Goal: Information Seeking & Learning: Learn about a topic

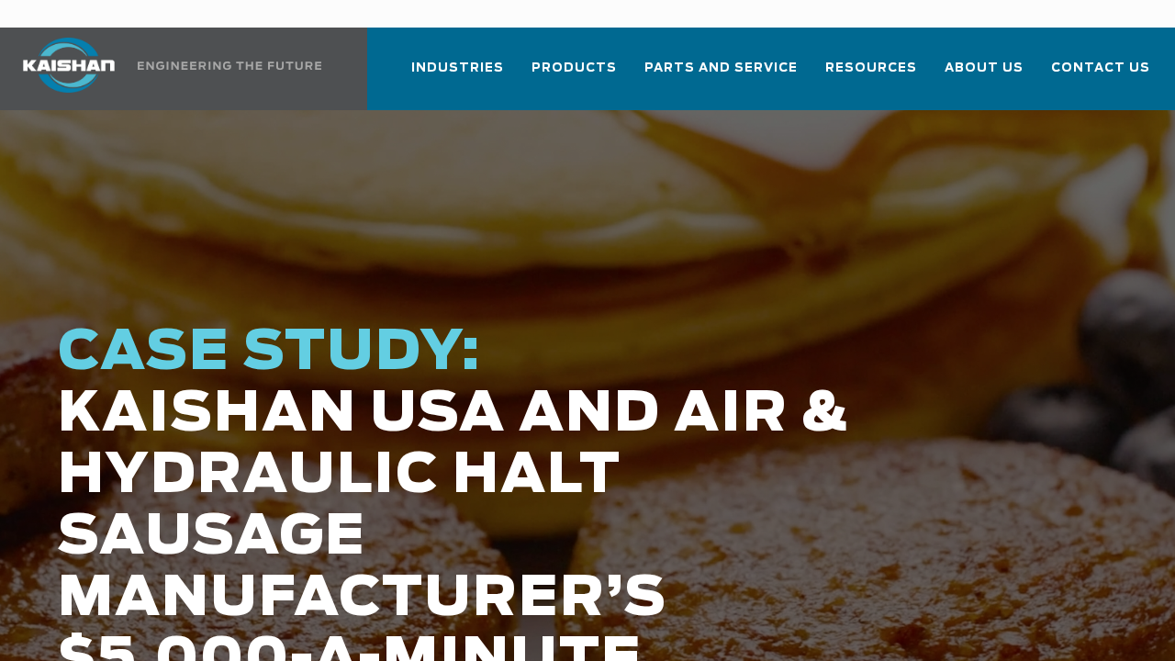
scroll to position [92, 0]
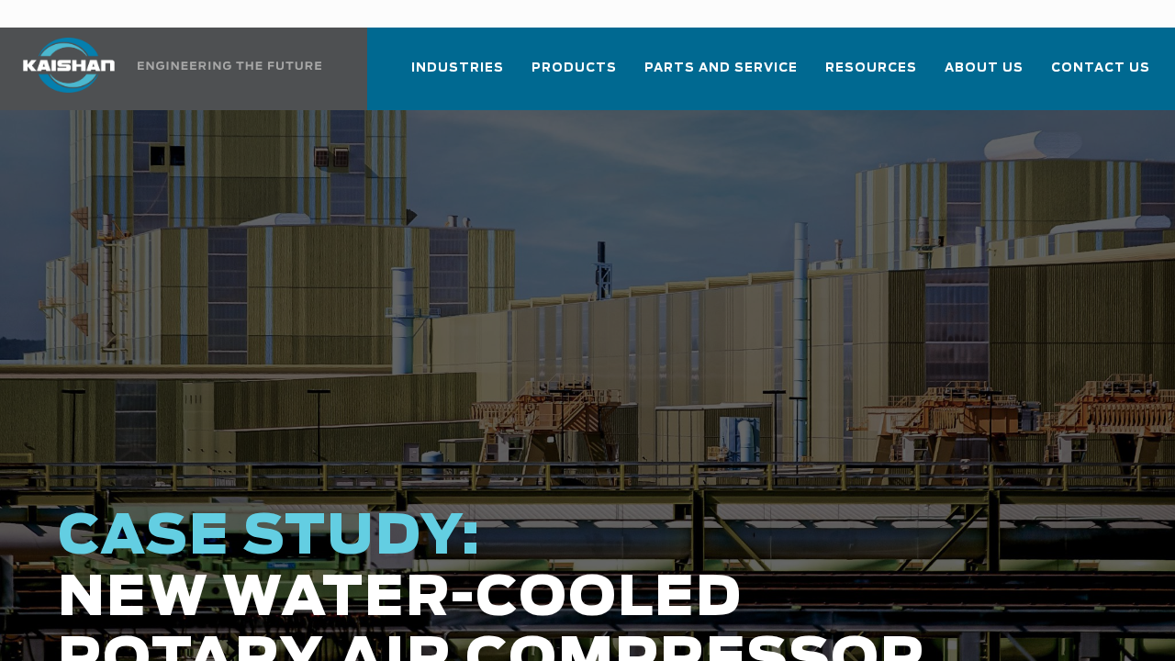
scroll to position [92, 0]
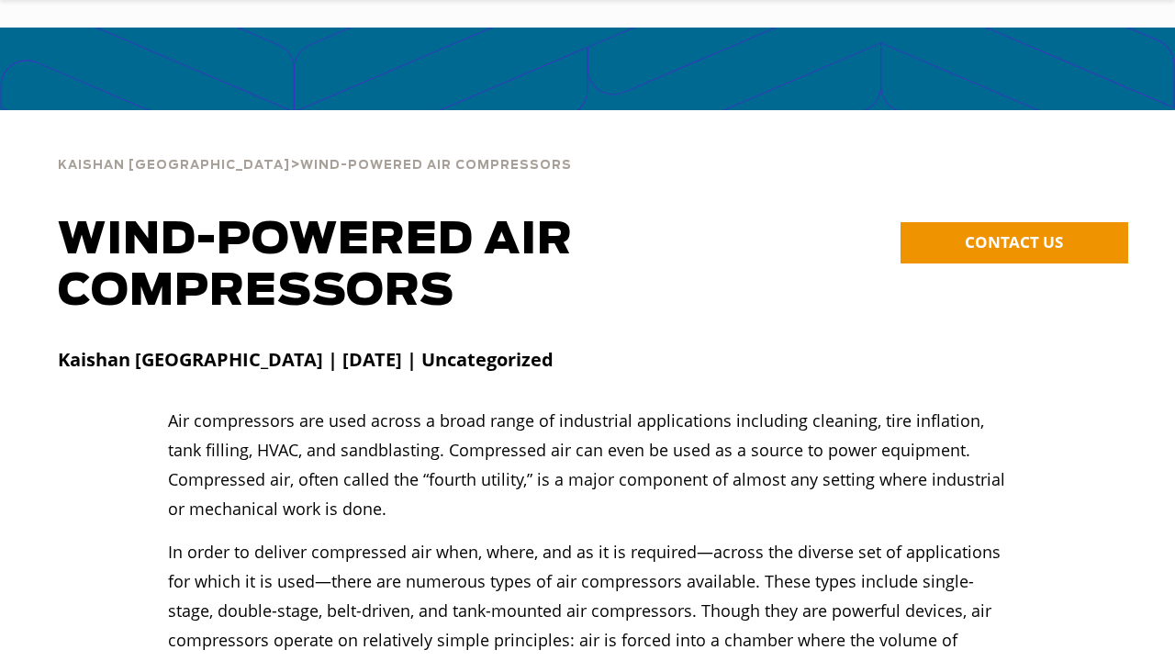
scroll to position [92, 0]
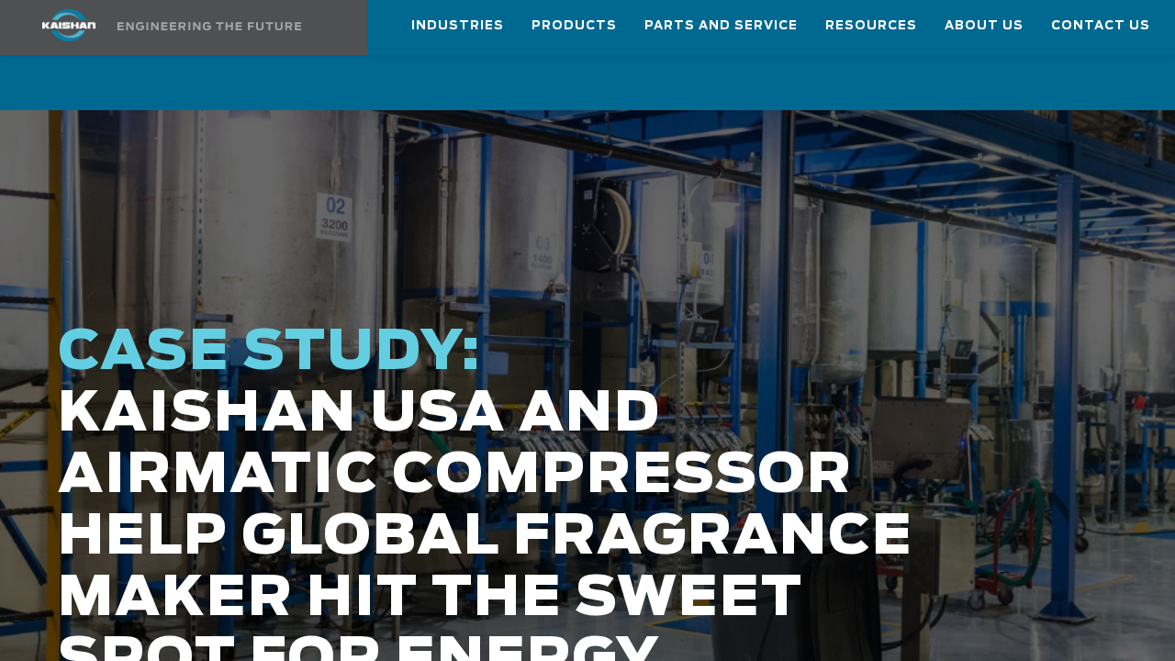
scroll to position [92, 0]
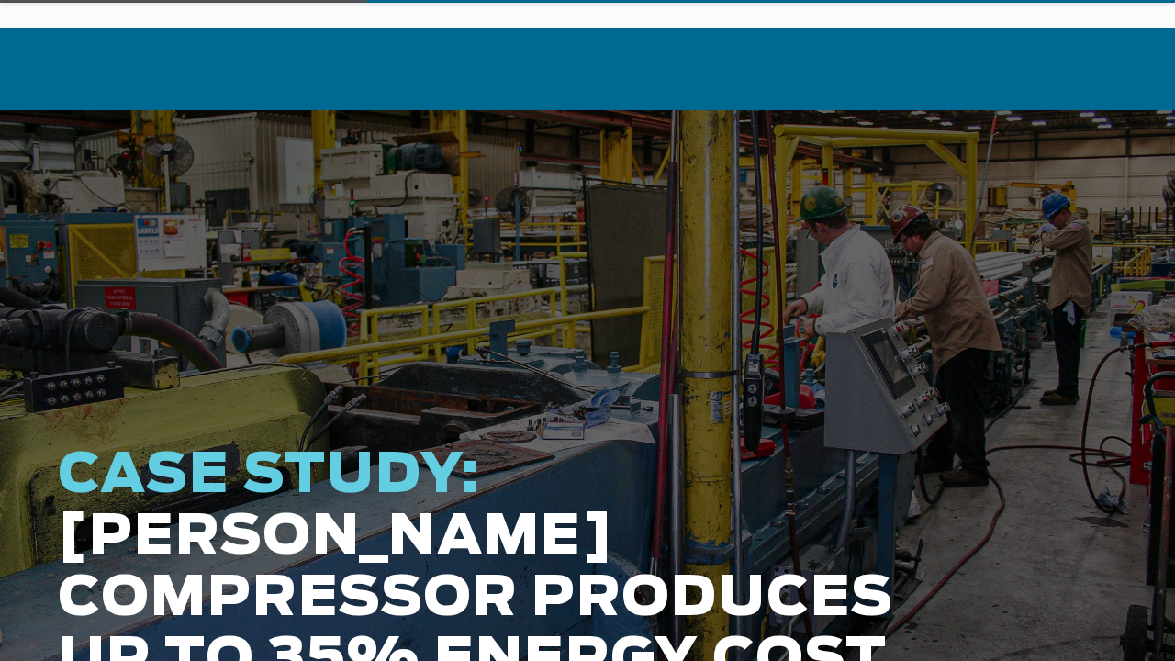
scroll to position [92, 0]
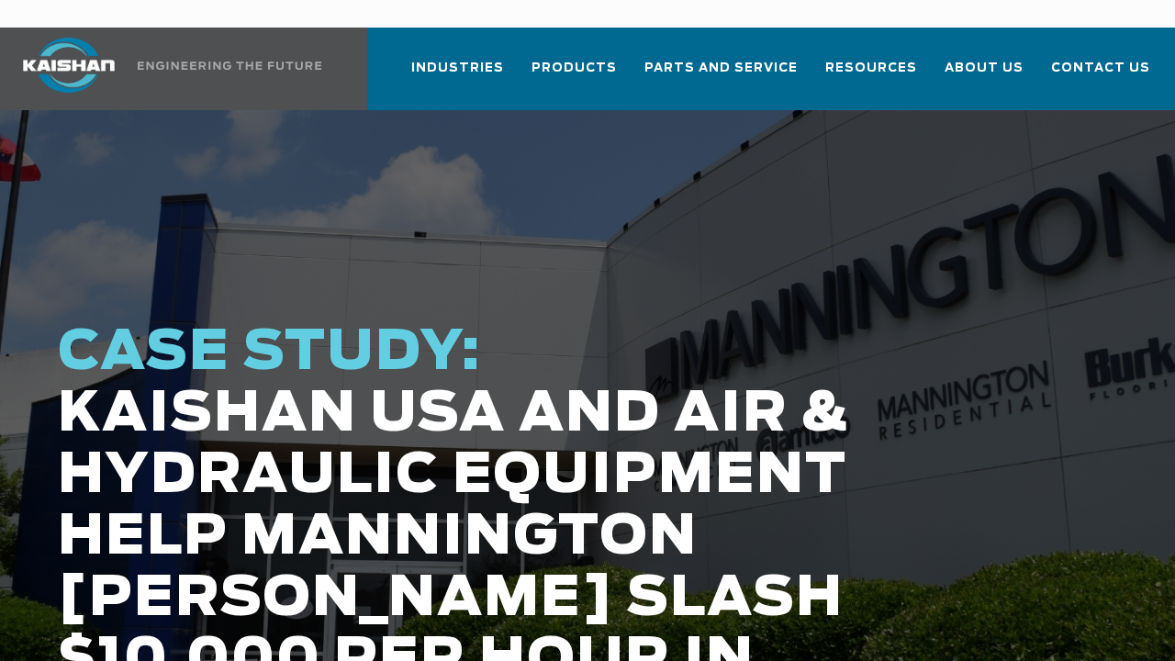
scroll to position [92, 0]
